Goal: Use online tool/utility: Utilize a website feature to perform a specific function

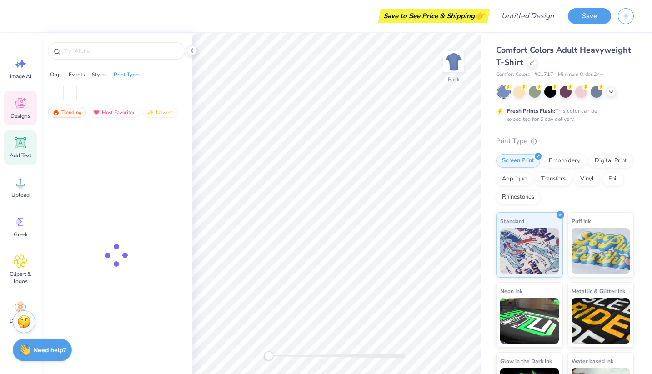
click at [18, 148] on icon at bounding box center [21, 143] width 14 height 14
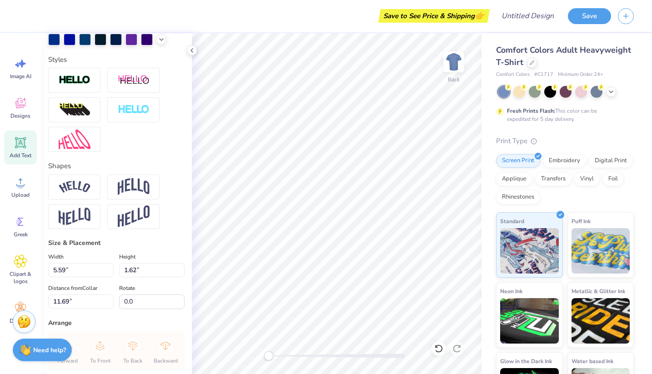
scroll to position [314, 0]
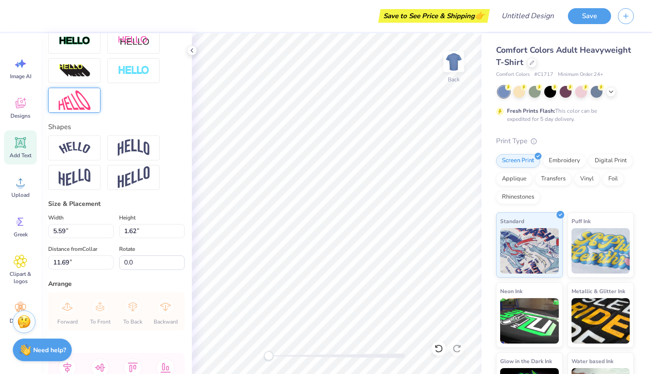
click at [85, 102] on img at bounding box center [75, 100] width 32 height 20
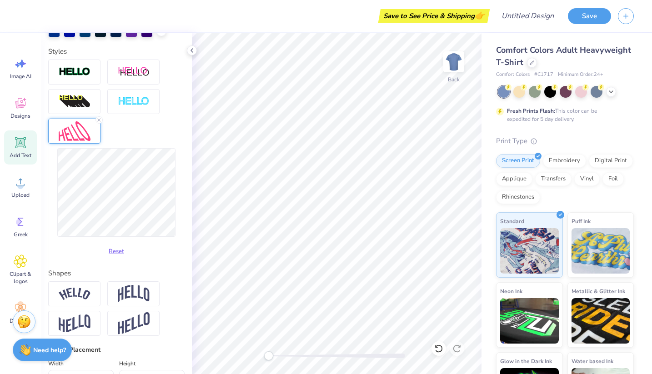
scroll to position [275, 0]
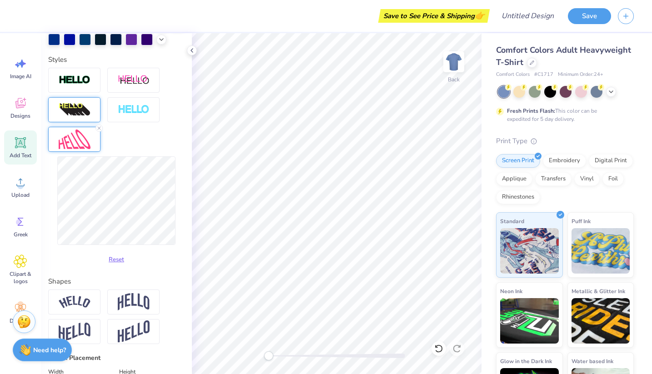
click at [85, 119] on div at bounding box center [74, 109] width 52 height 25
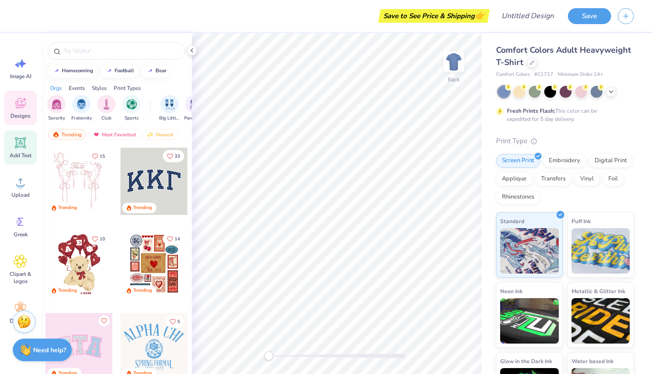
click at [19, 152] on span "Add Text" at bounding box center [21, 155] width 22 height 7
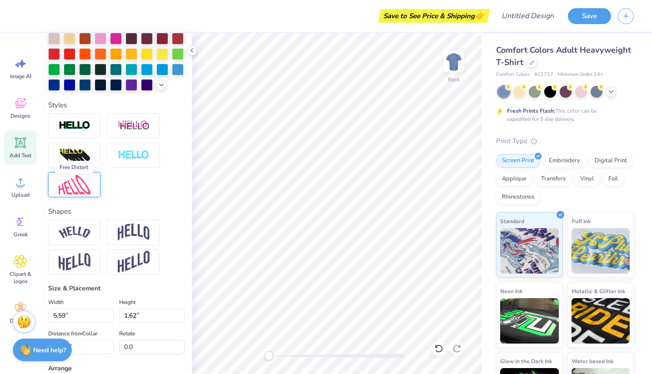
scroll to position [220, 0]
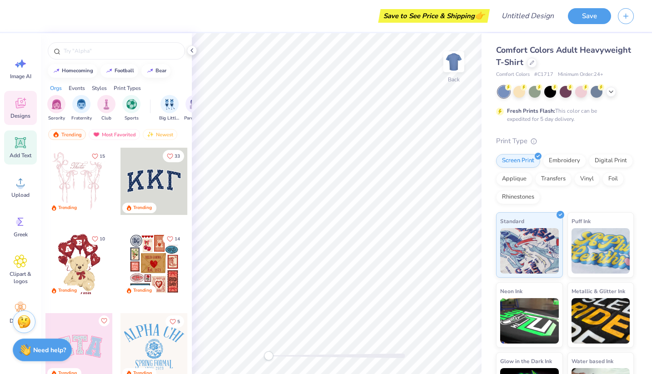
click at [8, 153] on div "Add Text" at bounding box center [20, 147] width 33 height 34
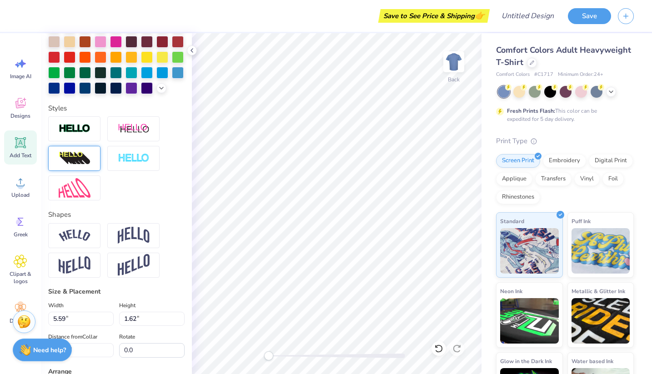
click at [73, 156] on img at bounding box center [75, 158] width 32 height 15
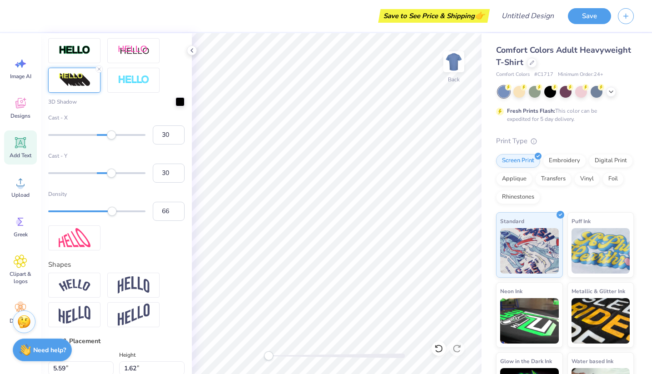
scroll to position [345, 0]
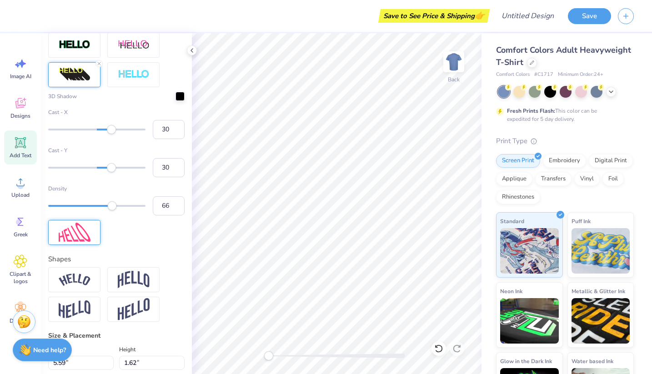
click at [84, 230] on img at bounding box center [75, 233] width 32 height 20
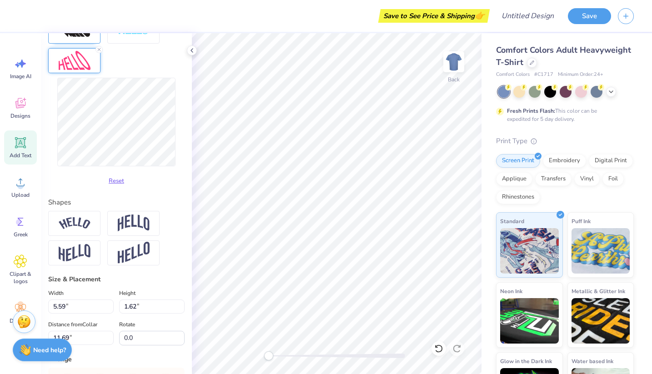
scroll to position [398, 0]
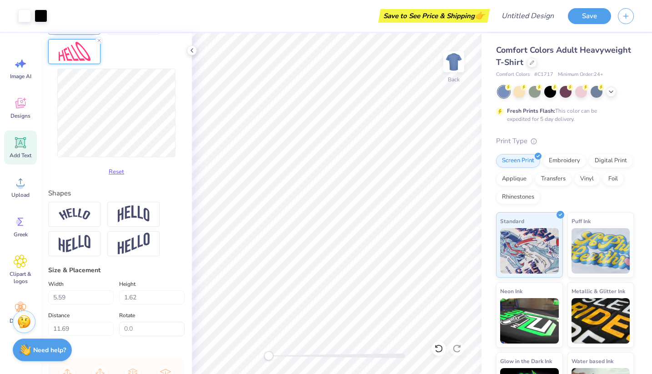
type input "7.40"
type input "4.39"
type input "10.81"
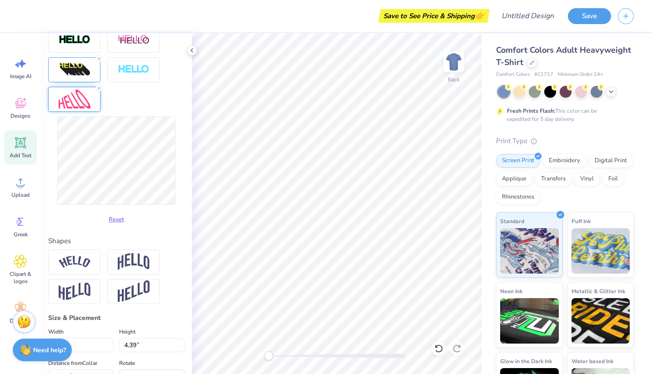
scroll to position [324, 0]
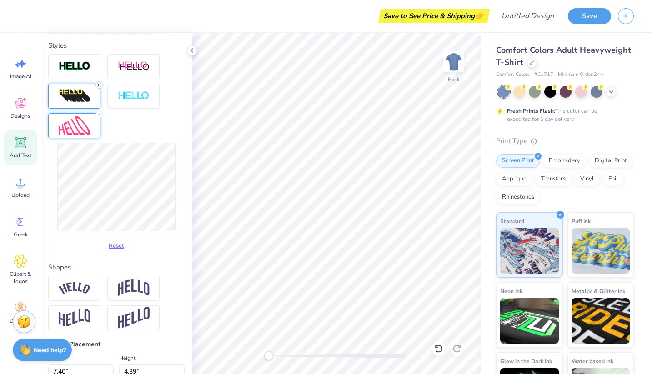
click at [99, 87] on div at bounding box center [98, 84] width 7 height 7
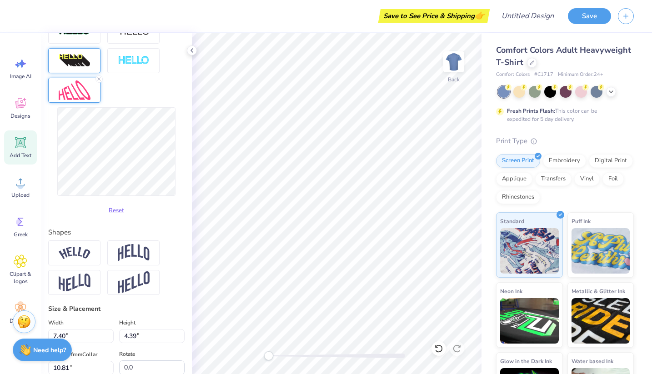
scroll to position [289, 0]
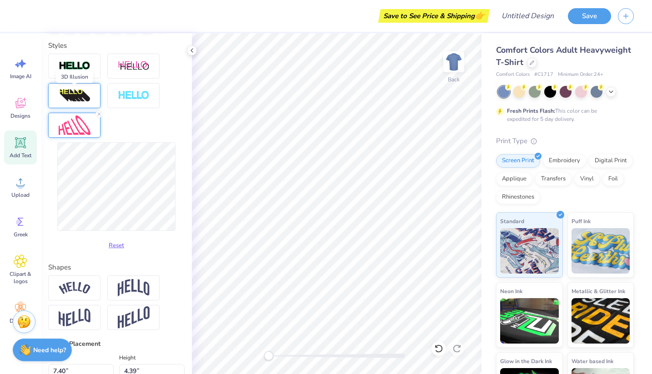
click at [78, 98] on img at bounding box center [75, 96] width 32 height 15
